Goal: Complete application form

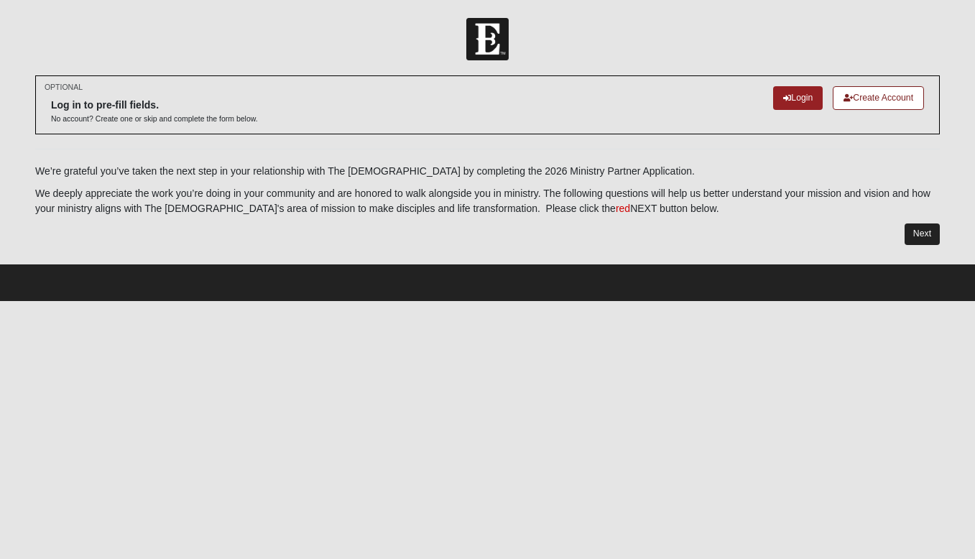
click at [925, 236] on link "Next" at bounding box center [921, 233] width 35 height 21
click at [921, 231] on link "Next" at bounding box center [921, 233] width 35 height 21
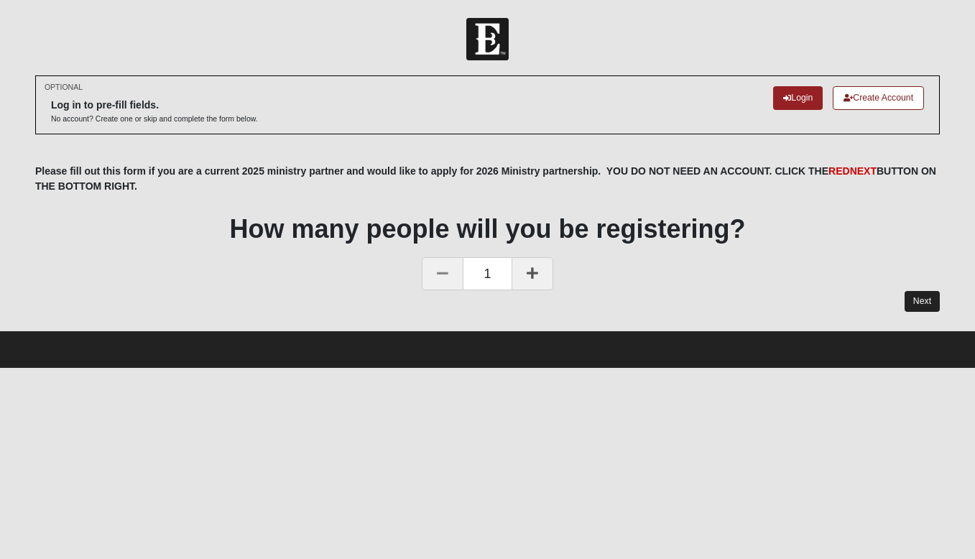
click at [922, 302] on link "Next" at bounding box center [921, 301] width 35 height 21
